Goal: Navigation & Orientation: Find specific page/section

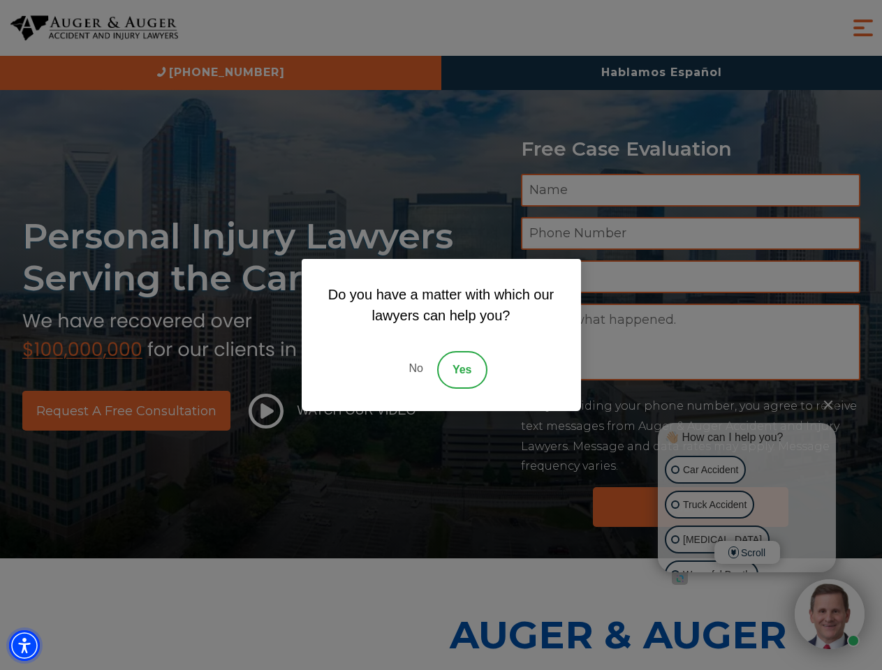
click at [24, 646] on img "Accessibility Menu" at bounding box center [24, 646] width 31 height 31
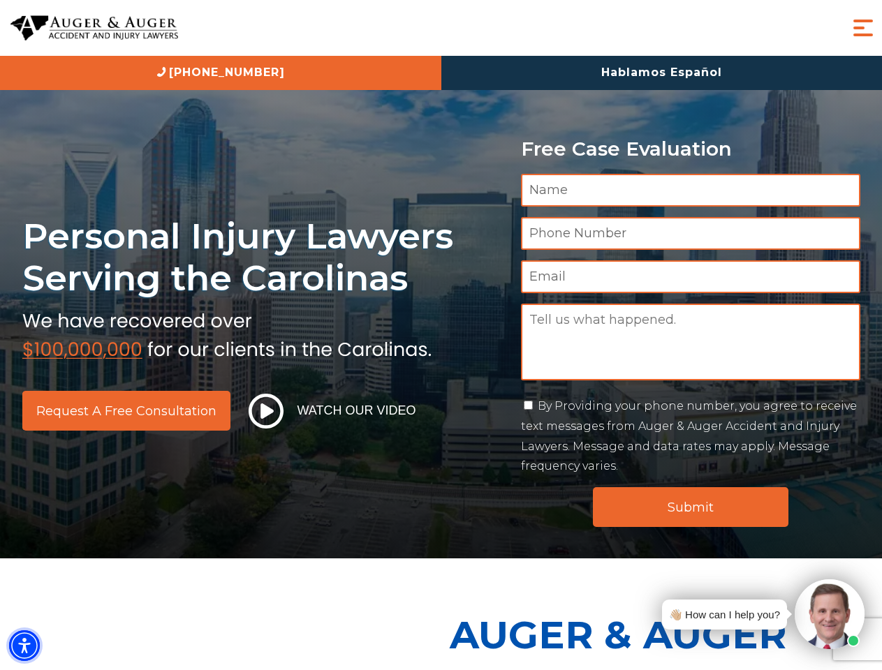
click at [24, 646] on img "Accessibility Menu" at bounding box center [24, 646] width 31 height 31
